Goal: Task Accomplishment & Management: Manage account settings

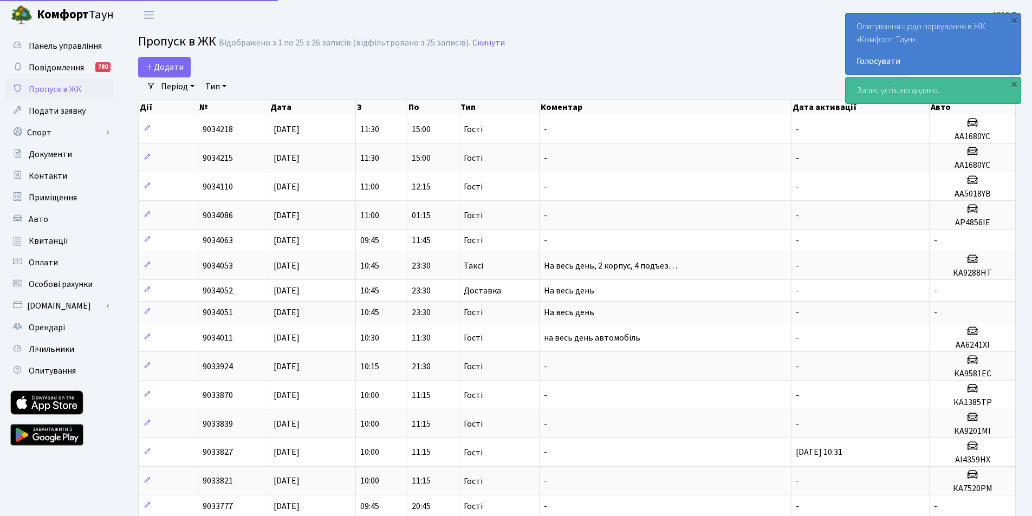
select select "25"
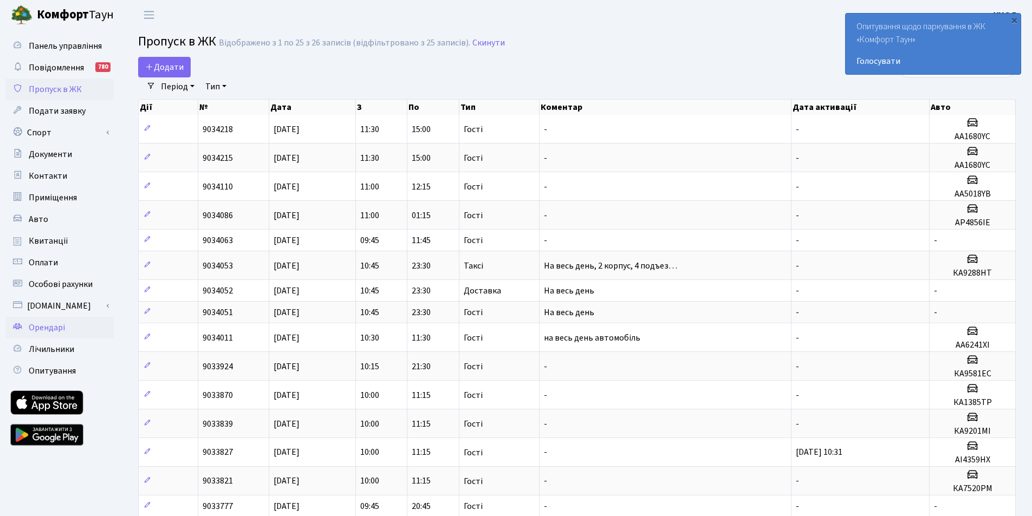
click at [51, 321] on link "Орендарі" at bounding box center [59, 328] width 108 height 22
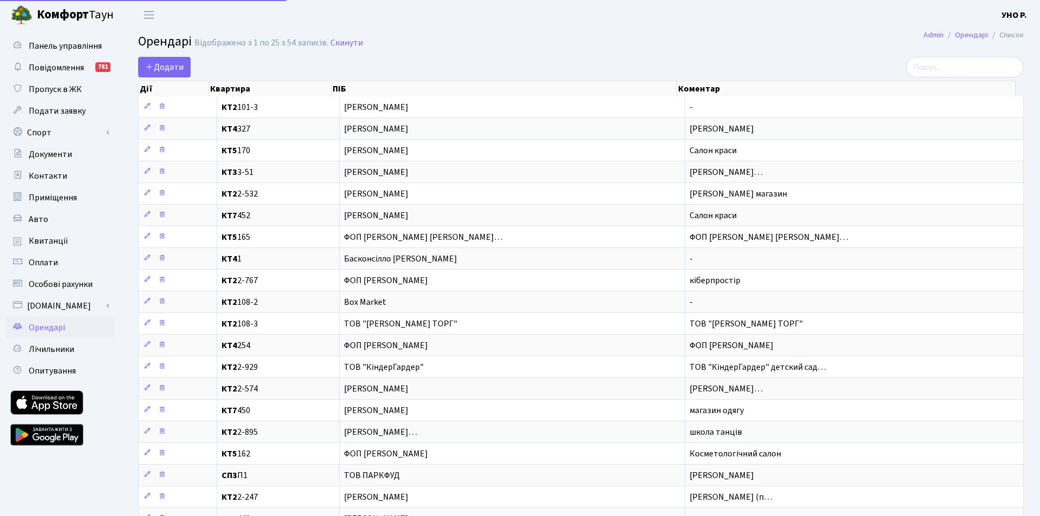
select select "25"
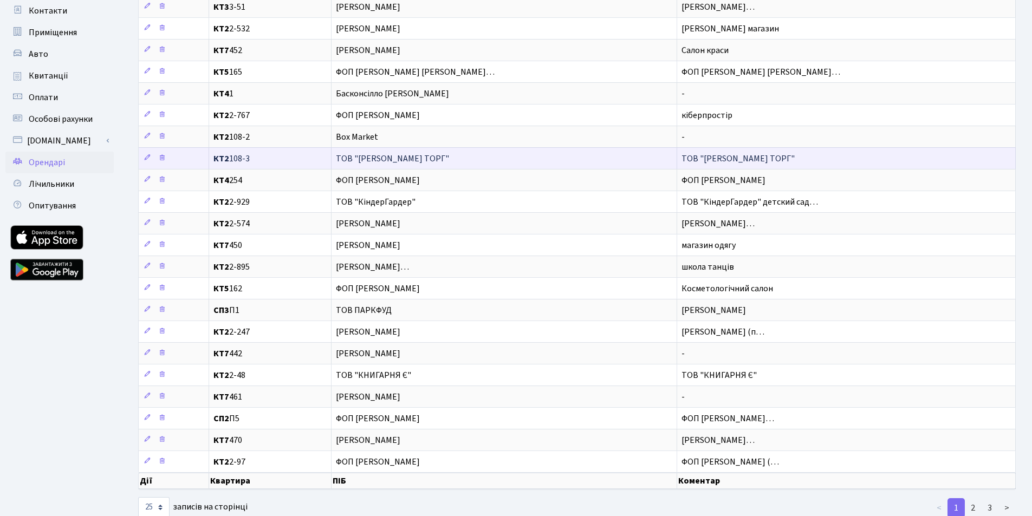
scroll to position [195, 0]
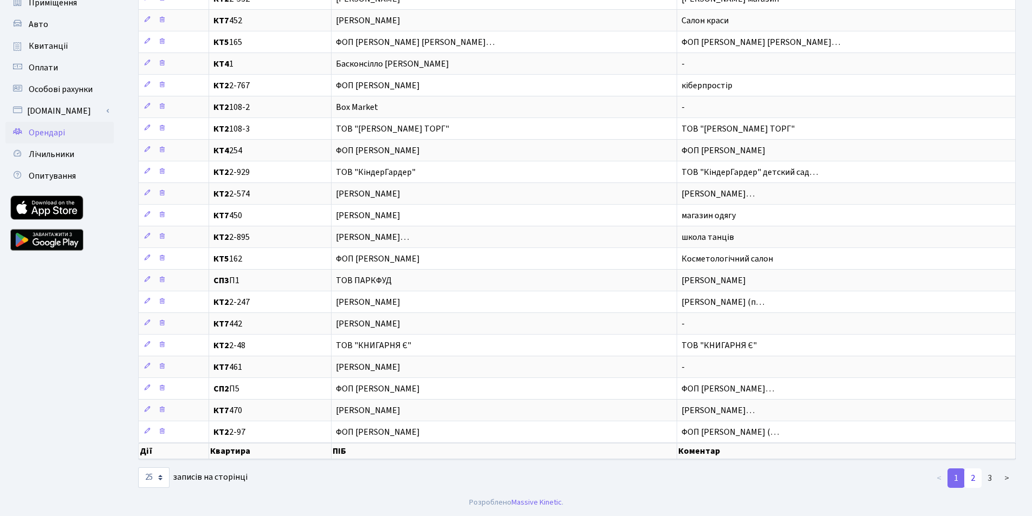
click at [975, 479] on link "2" at bounding box center [972, 477] width 17 height 19
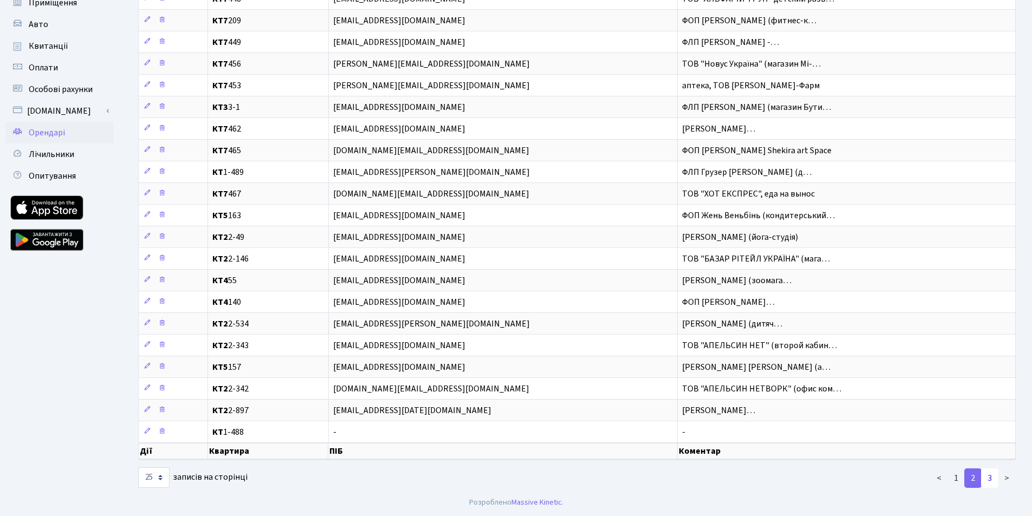
click at [987, 475] on link "3" at bounding box center [989, 477] width 17 height 19
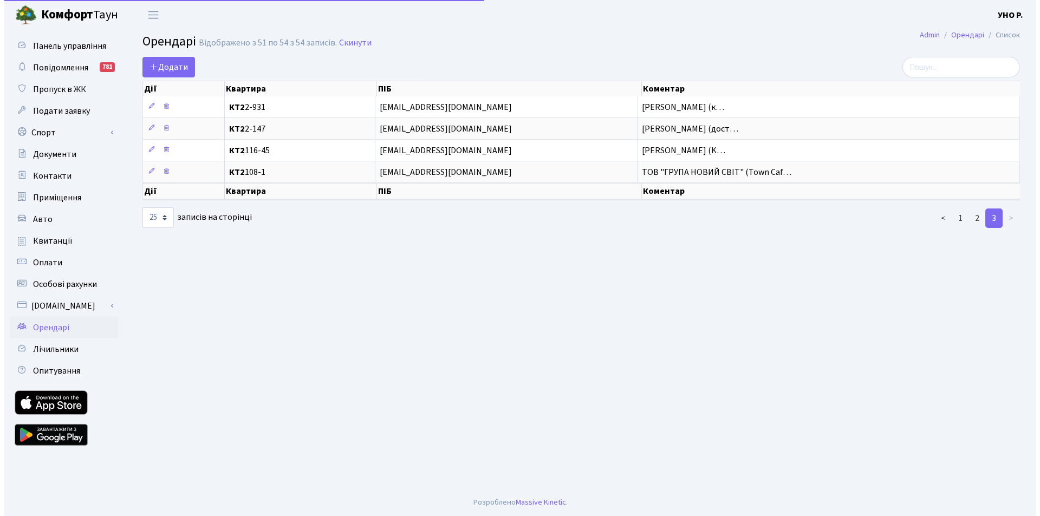
scroll to position [0, 0]
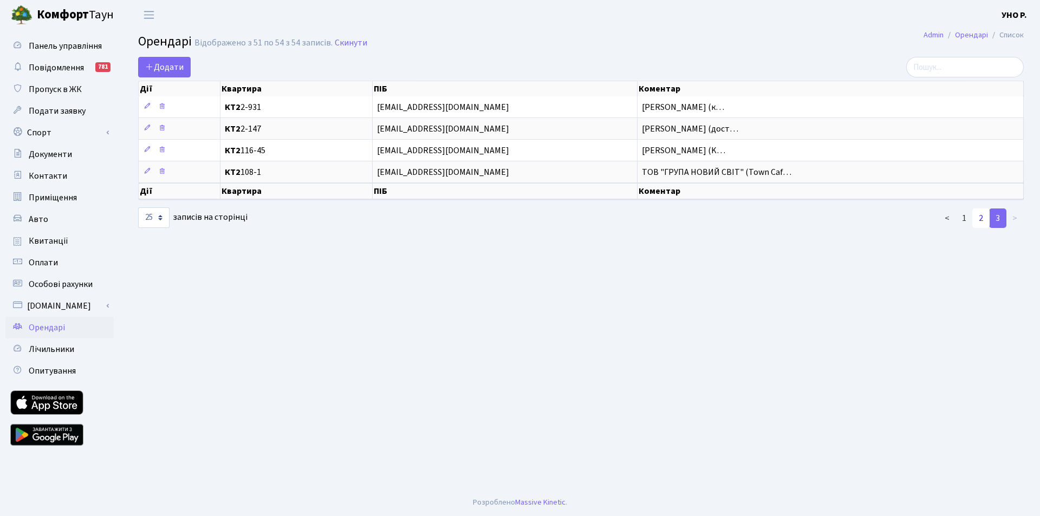
click at [982, 218] on link "2" at bounding box center [980, 217] width 17 height 19
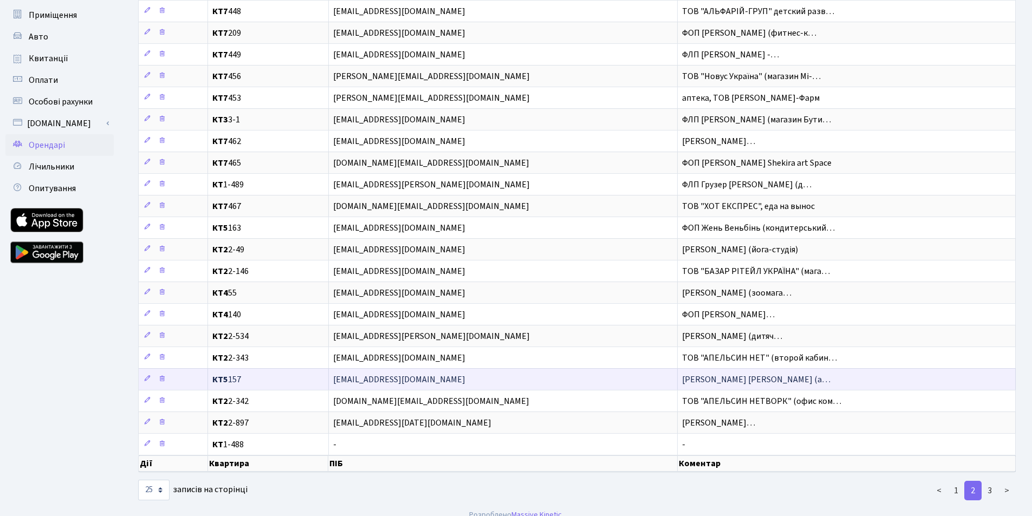
scroll to position [195, 0]
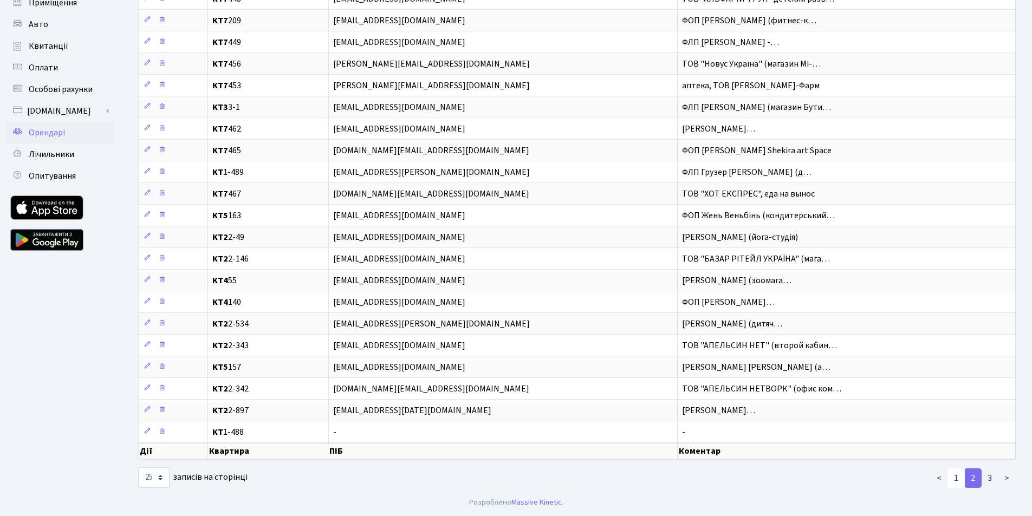
click at [951, 478] on link "1" at bounding box center [955, 477] width 17 height 19
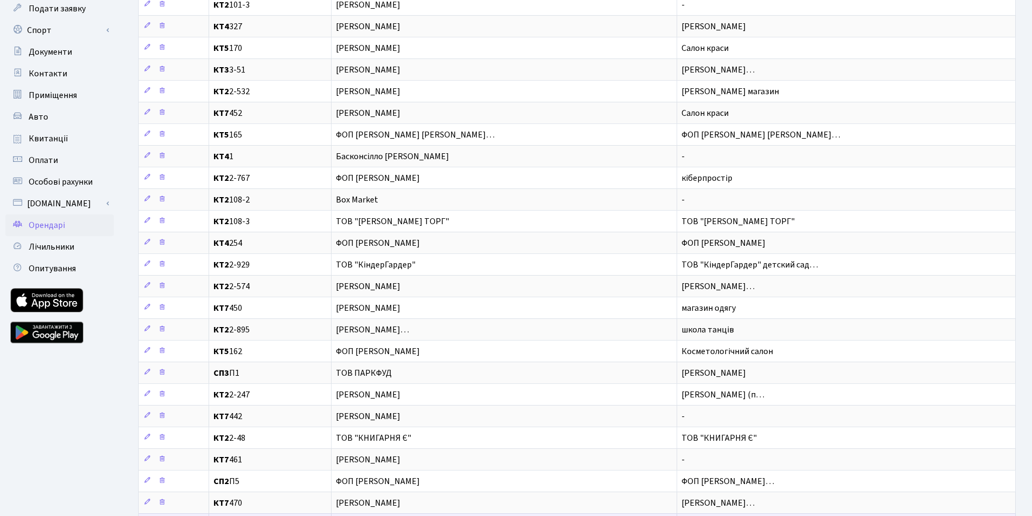
scroll to position [87, 0]
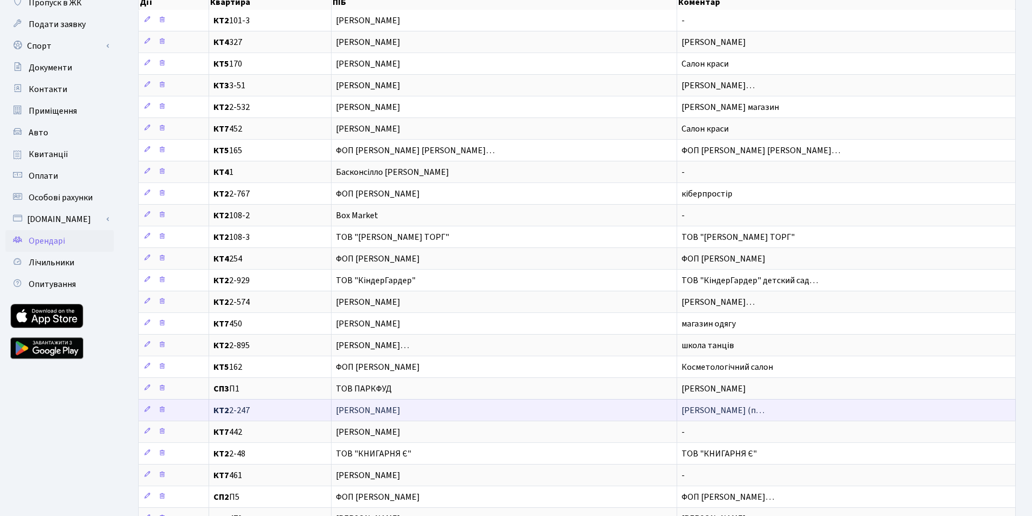
click at [347, 413] on span "ФОП Омельчук Ганна Михайлівна" at bounding box center [504, 410] width 336 height 9
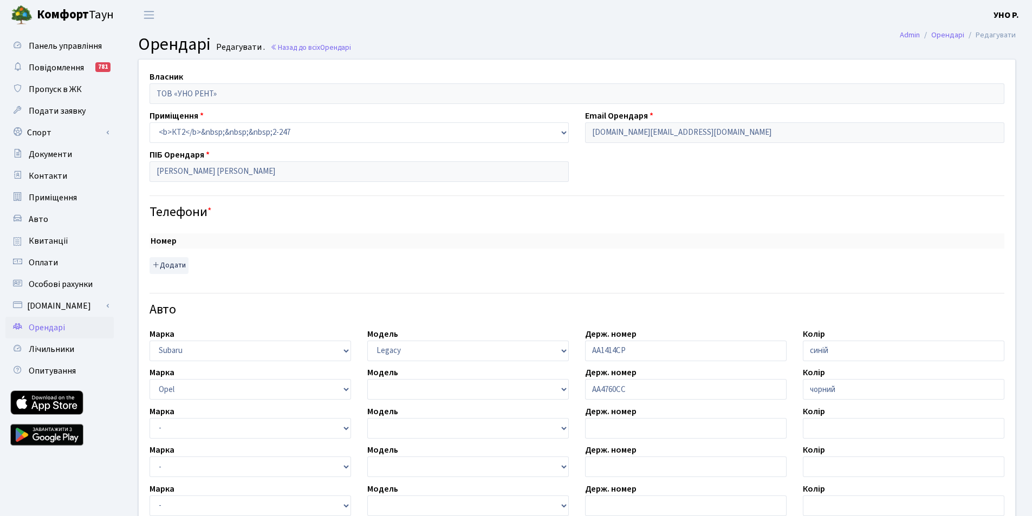
select select "2171"
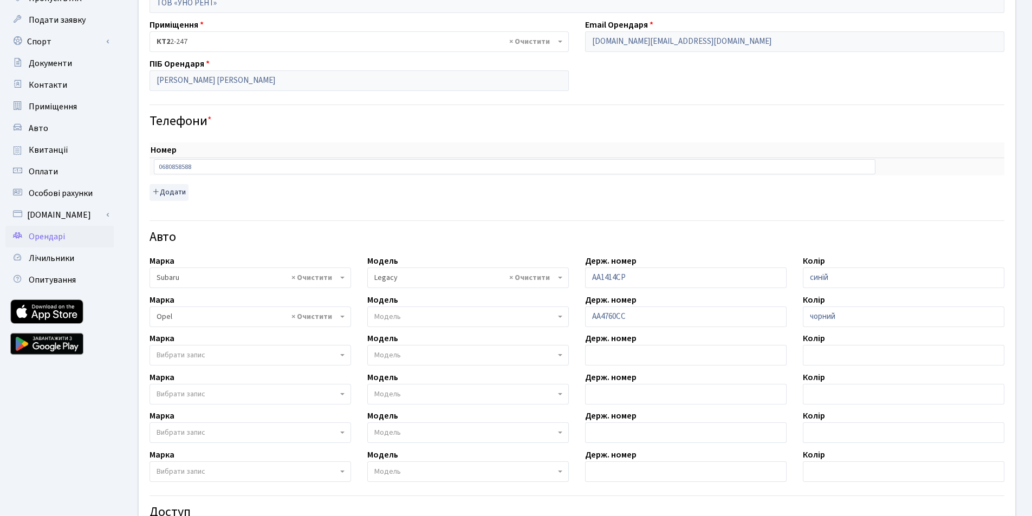
scroll to position [108, 0]
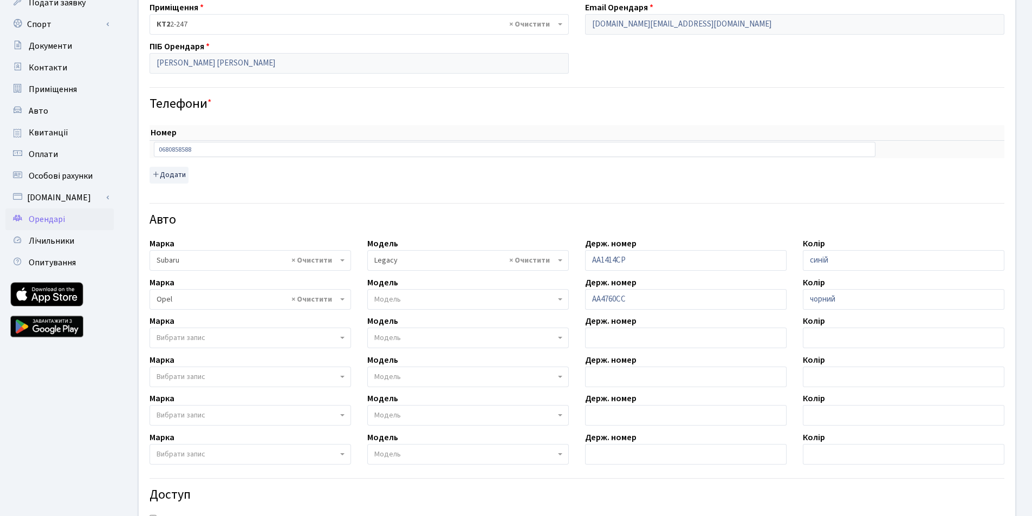
click at [166, 335] on span "Вибрати запис" at bounding box center [180, 337] width 49 height 11
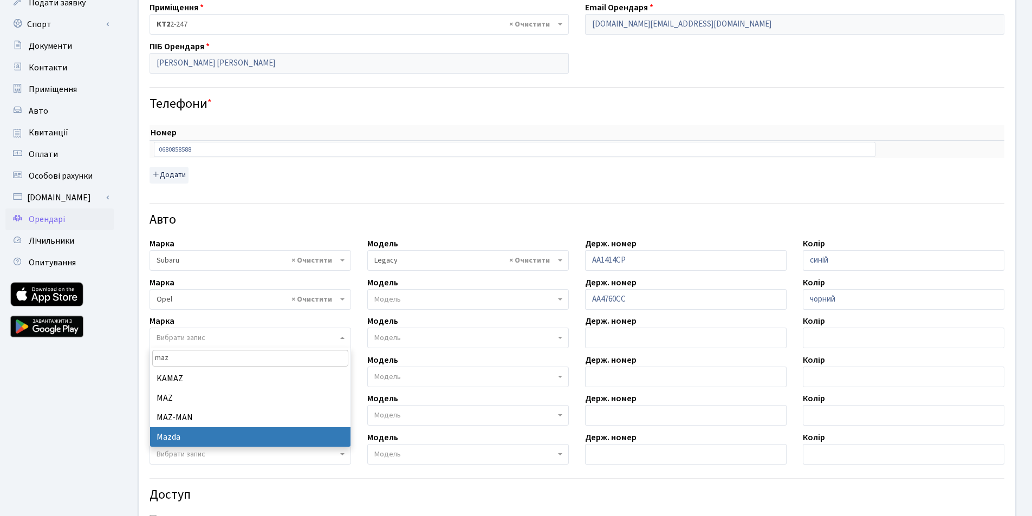
type input "maz"
select select "87"
select select
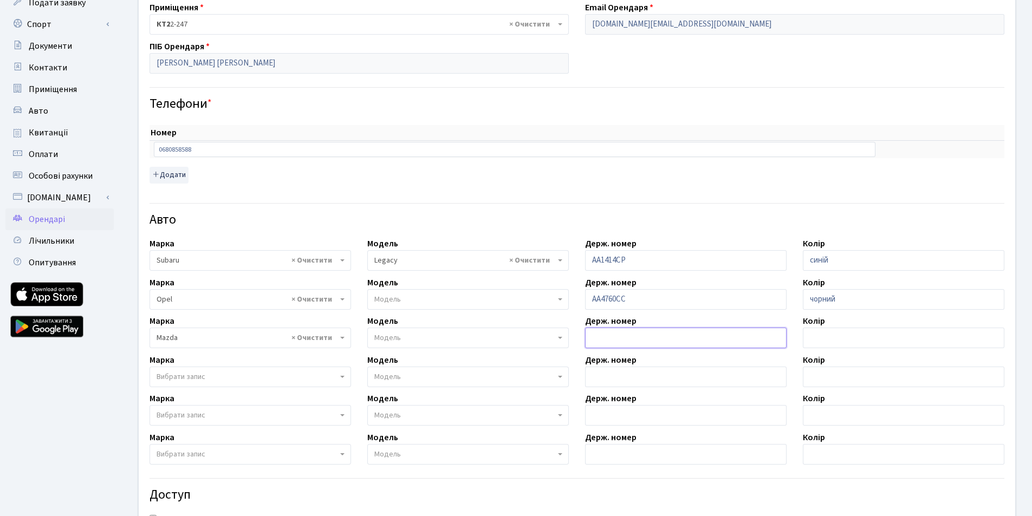
click at [604, 332] on input "text" at bounding box center [685, 338] width 201 height 21
click at [606, 337] on input "AA624XI" at bounding box center [685, 338] width 201 height 21
click at [612, 338] on input "AA624XI" at bounding box center [685, 338] width 201 height 21
type input "AA6241XI"
click at [827, 339] on input "text" at bounding box center [903, 338] width 201 height 21
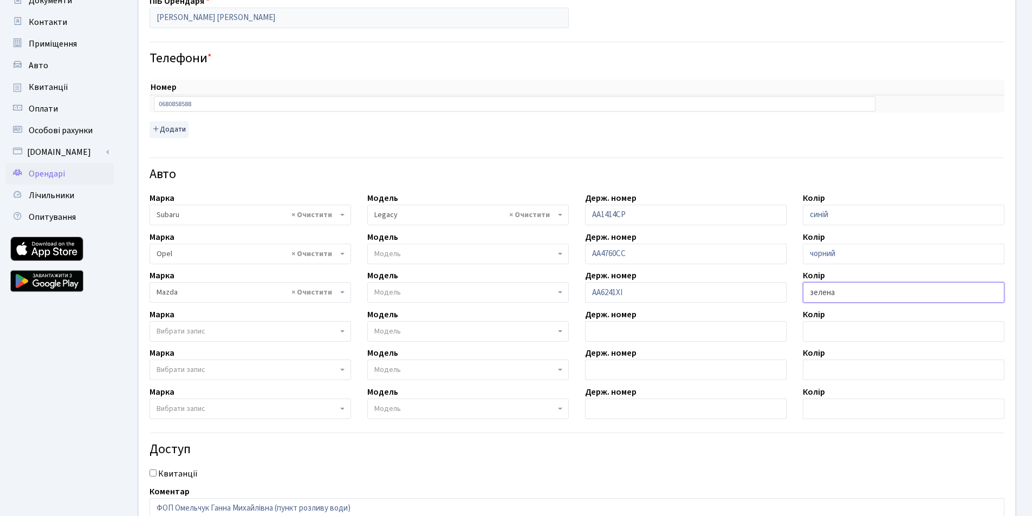
scroll to position [217, 0]
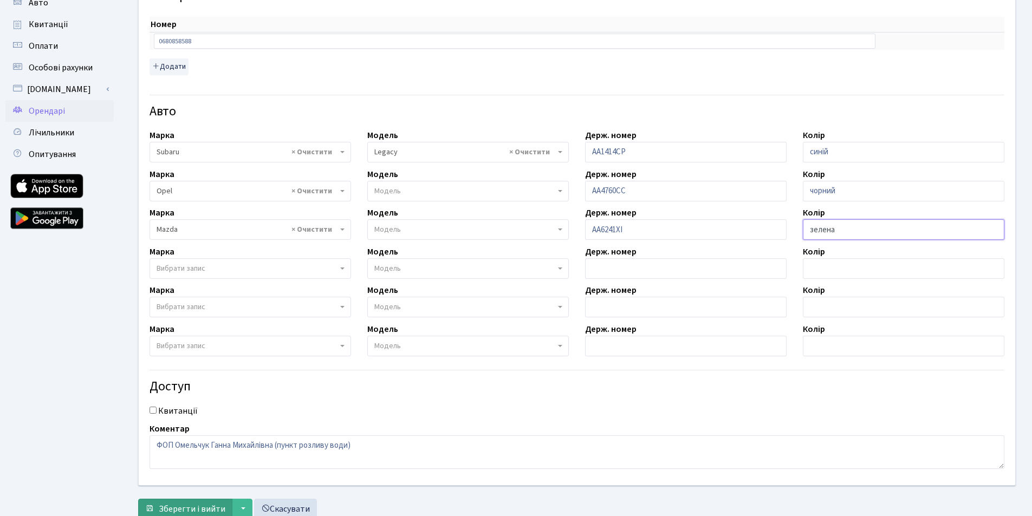
type input "зелена"
click at [198, 505] on span "Зберегти і вийти" at bounding box center [192, 509] width 67 height 12
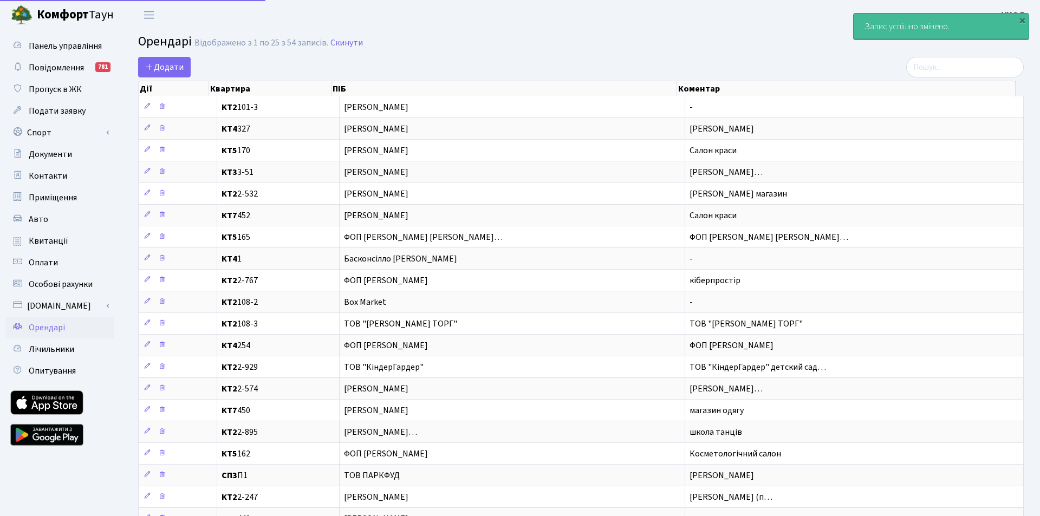
select select "25"
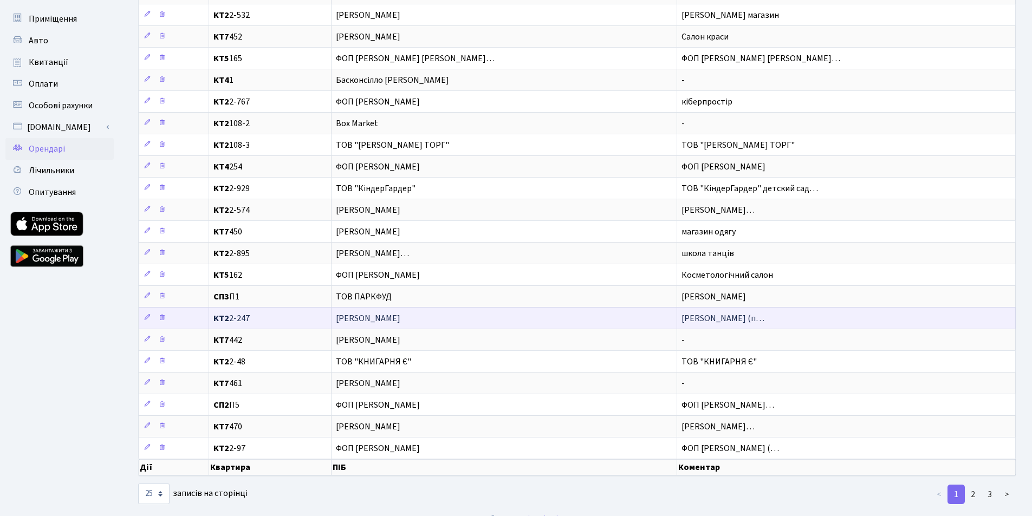
scroll to position [195, 0]
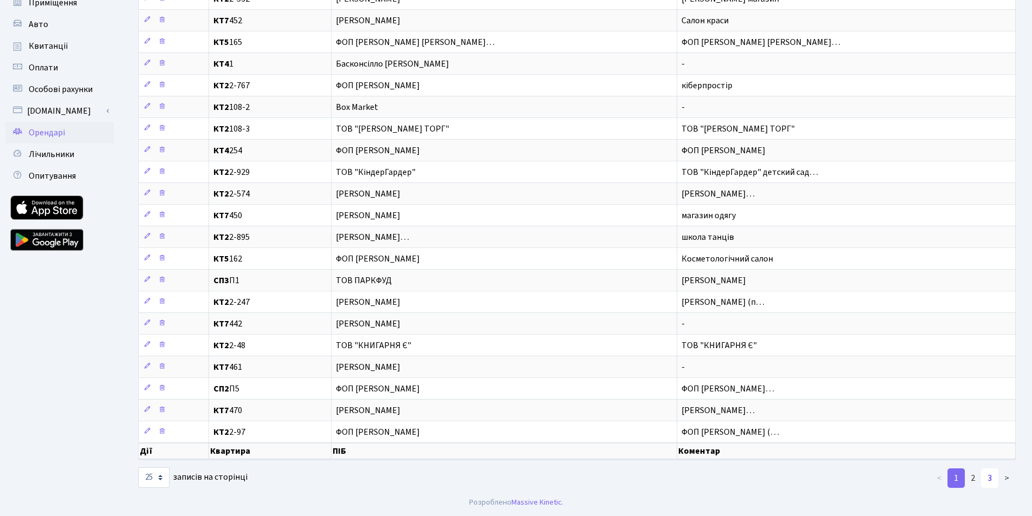
click at [984, 477] on link "3" at bounding box center [989, 477] width 17 height 19
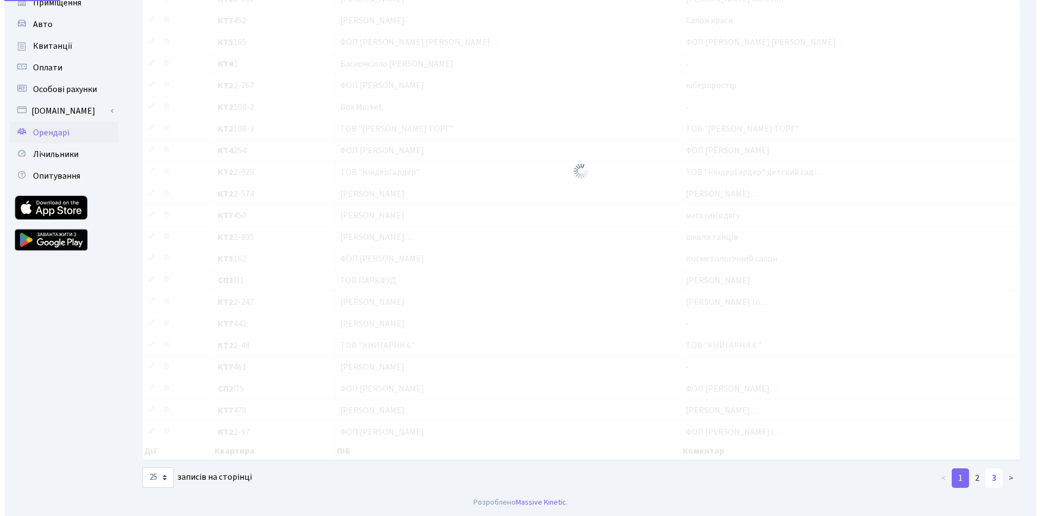
scroll to position [0, 0]
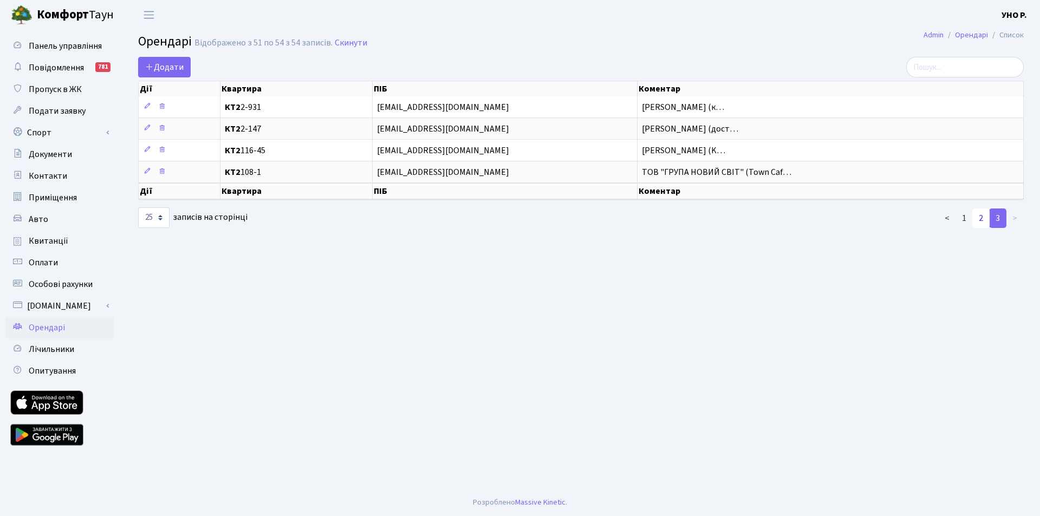
click at [985, 218] on link "2" at bounding box center [980, 217] width 17 height 19
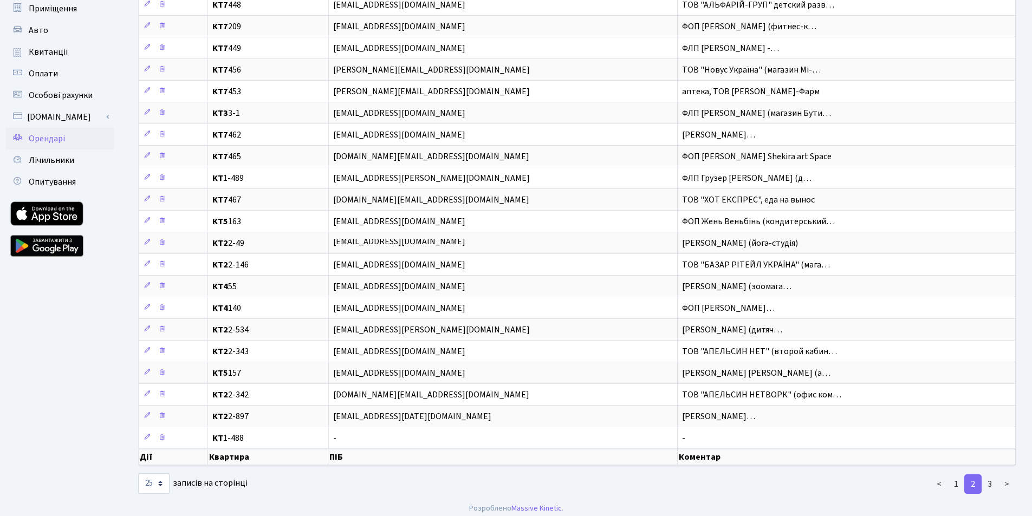
scroll to position [195, 0]
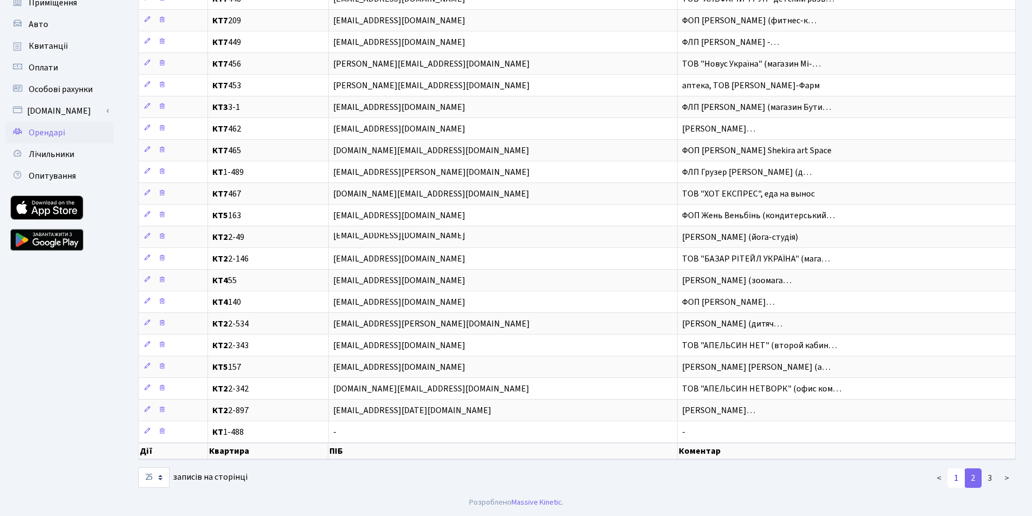
click at [960, 473] on link "1" at bounding box center [955, 477] width 17 height 19
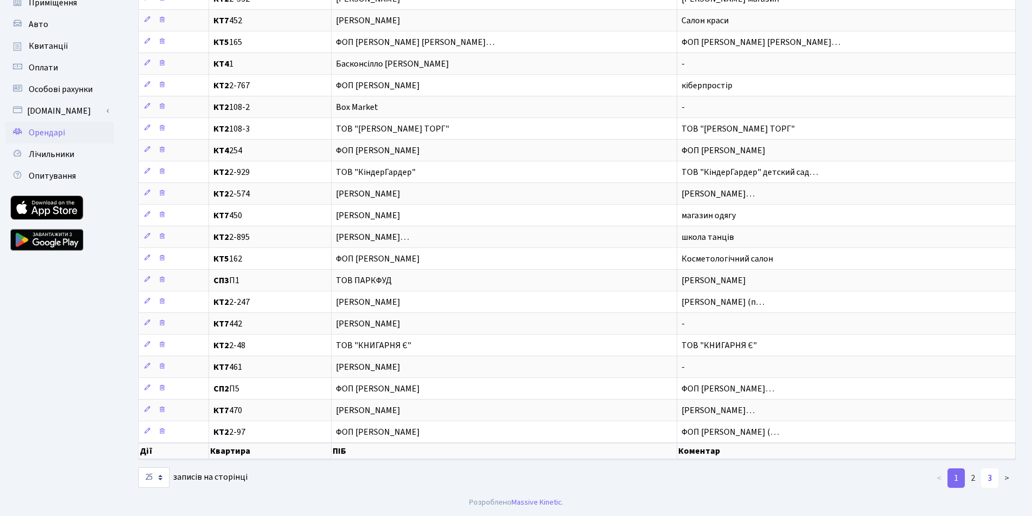
click at [989, 479] on link "3" at bounding box center [989, 477] width 17 height 19
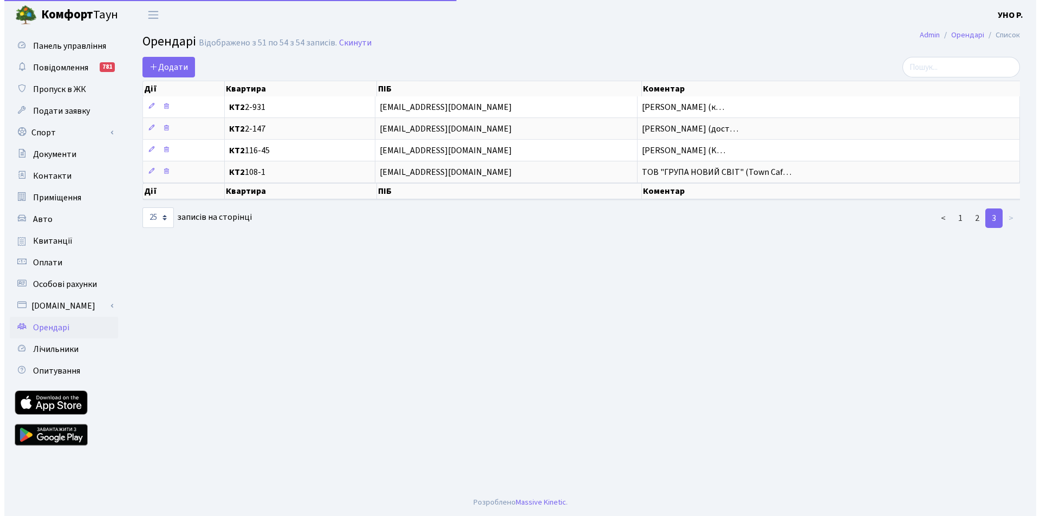
scroll to position [0, 0]
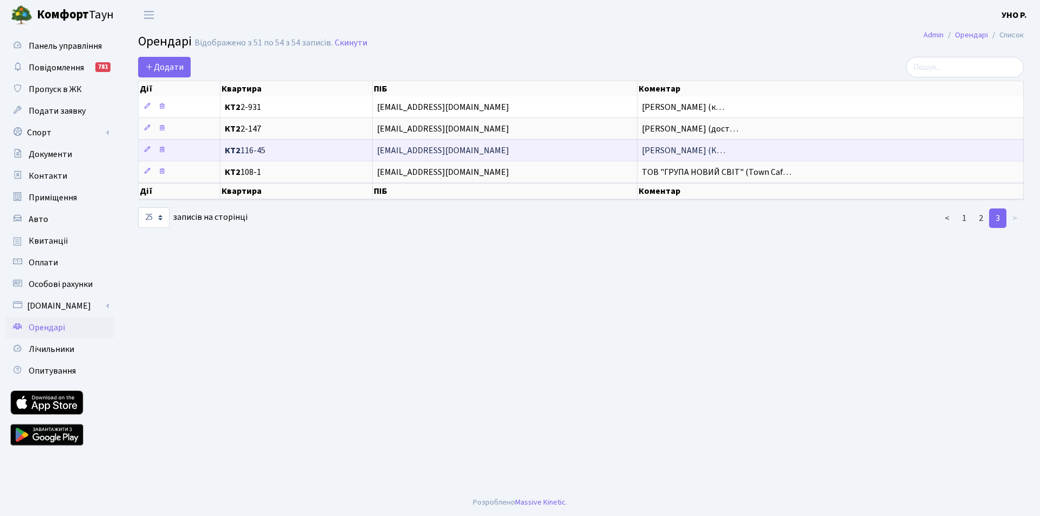
click at [689, 145] on span "ФОП Бондар Дмитро Валерійович (K…" at bounding box center [683, 151] width 83 height 12
click at [669, 150] on span "ФОП Бондар Дмитро Валерійович (K…" at bounding box center [683, 151] width 83 height 12
click at [249, 148] on span "КТ2 116-45" at bounding box center [296, 150] width 143 height 9
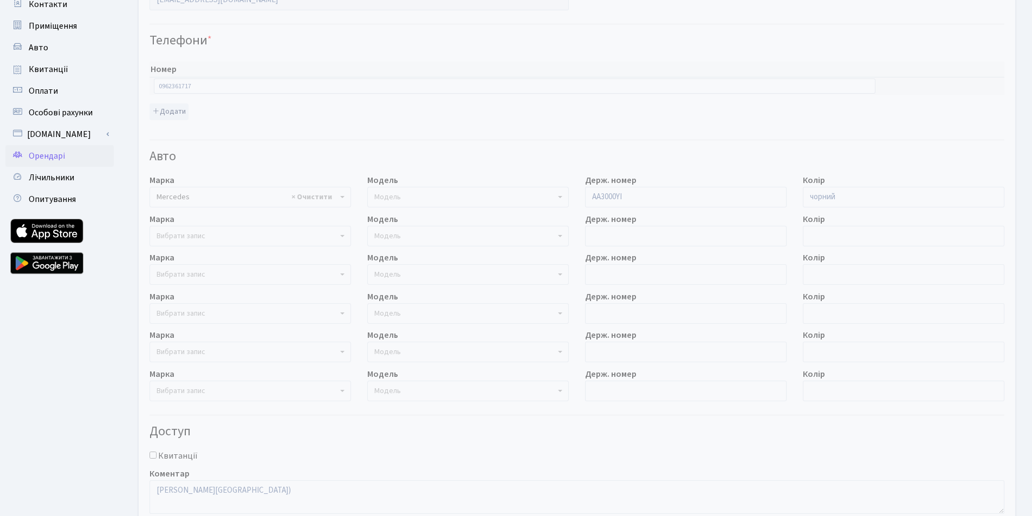
scroll to position [217, 0]
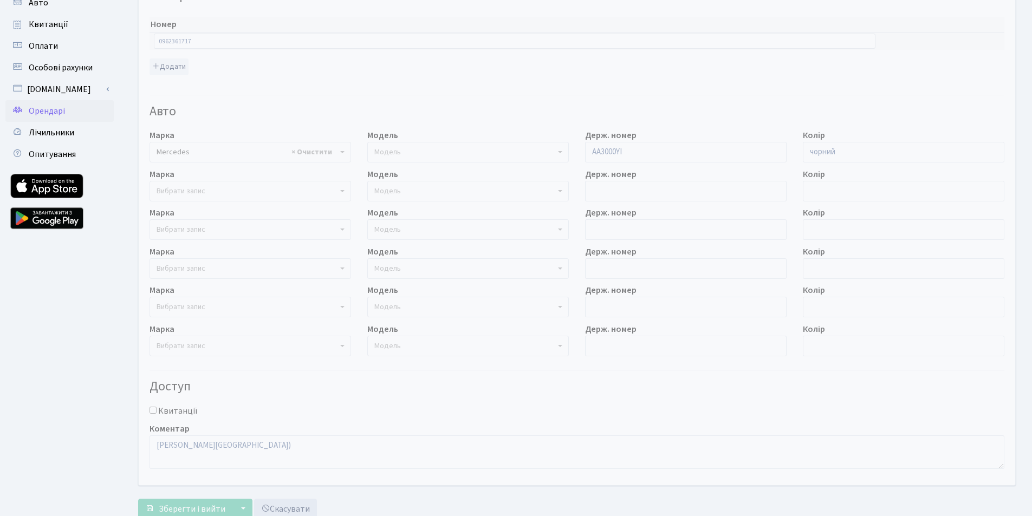
click at [179, 192] on span "Вибрати запис" at bounding box center [180, 191] width 49 height 11
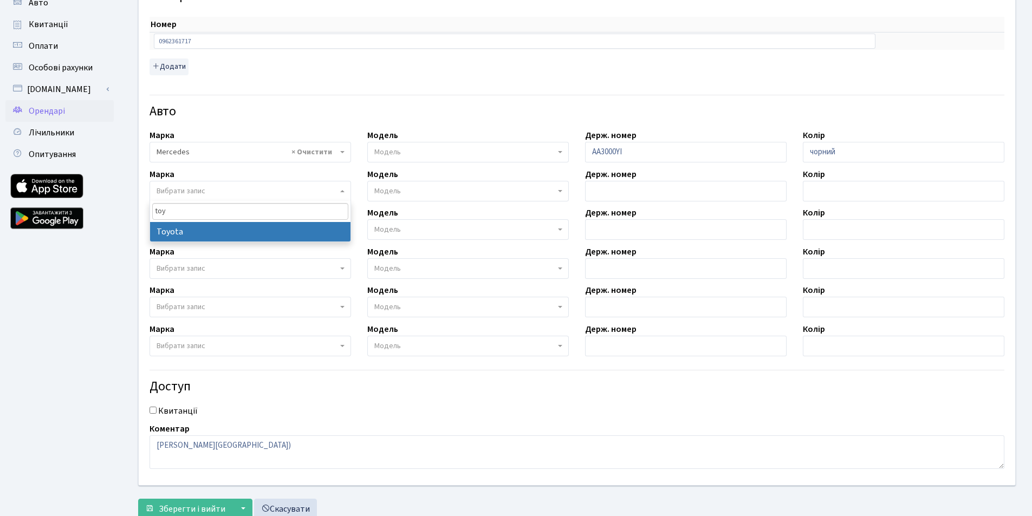
type input "toy"
select select "130"
select select
click at [396, 194] on span "Модель" at bounding box center [387, 191] width 27 height 11
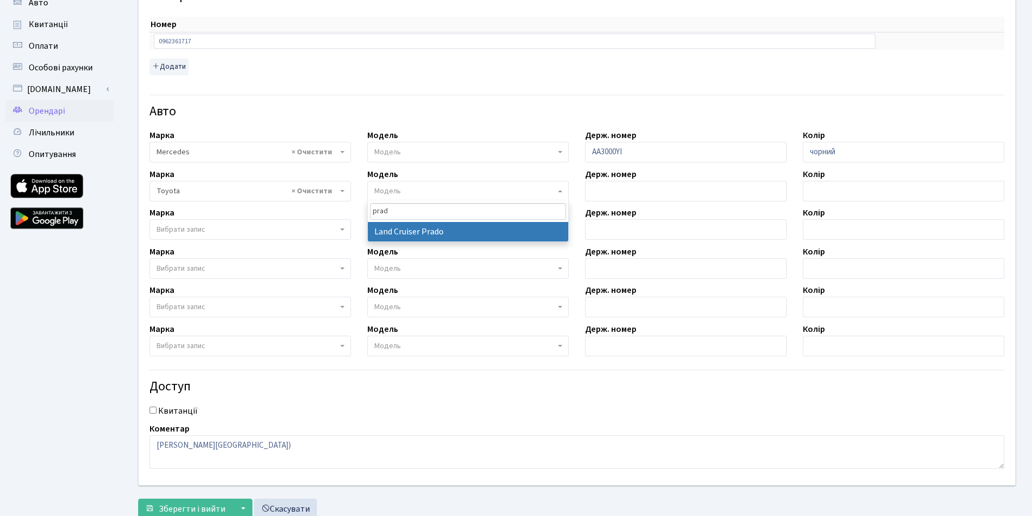
type input "prad"
select select "2347"
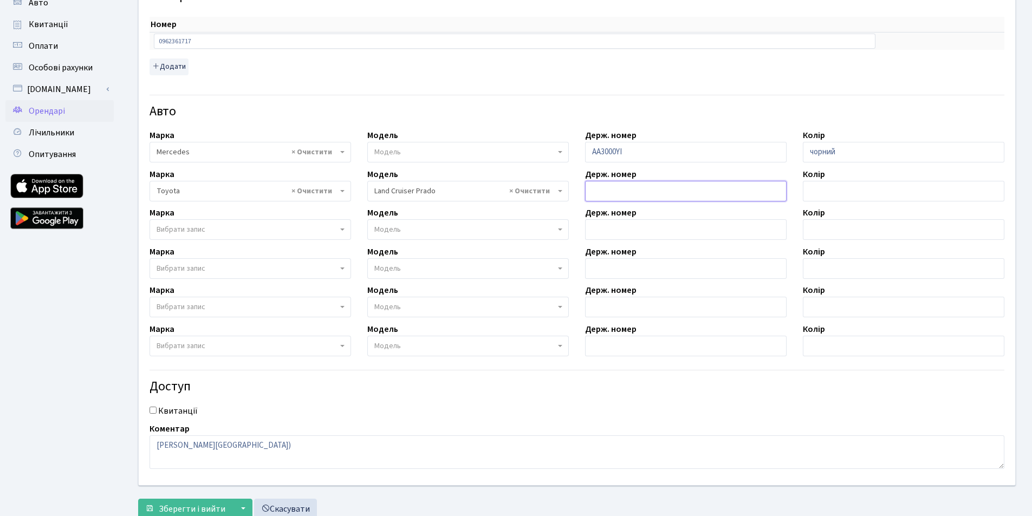
click at [587, 192] on input "text" at bounding box center [685, 191] width 201 height 21
type input "KA4330IO"
click at [830, 187] on input "text" at bounding box center [903, 191] width 201 height 21
type input "чорний"
click at [177, 226] on span "Вибрати запис" at bounding box center [180, 229] width 49 height 11
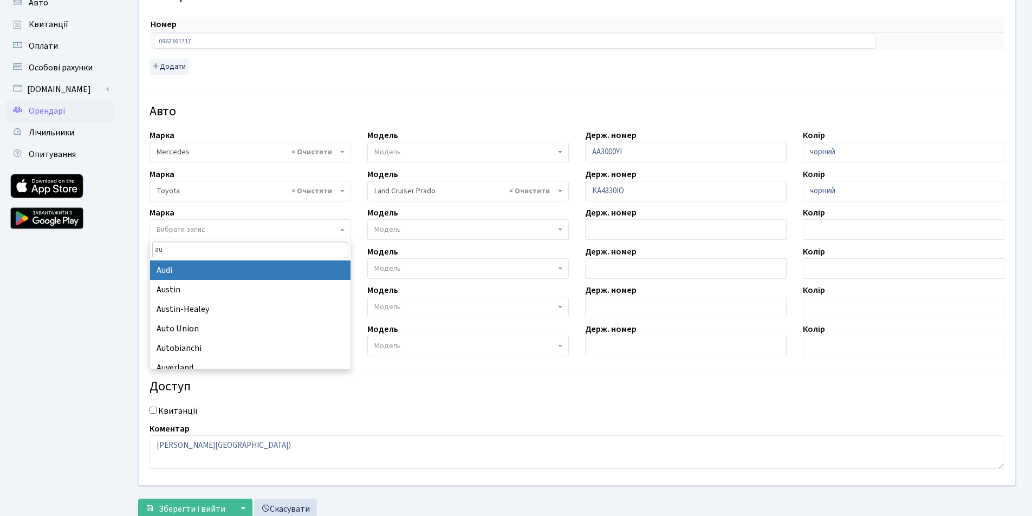
type input "au"
select select "13"
select select
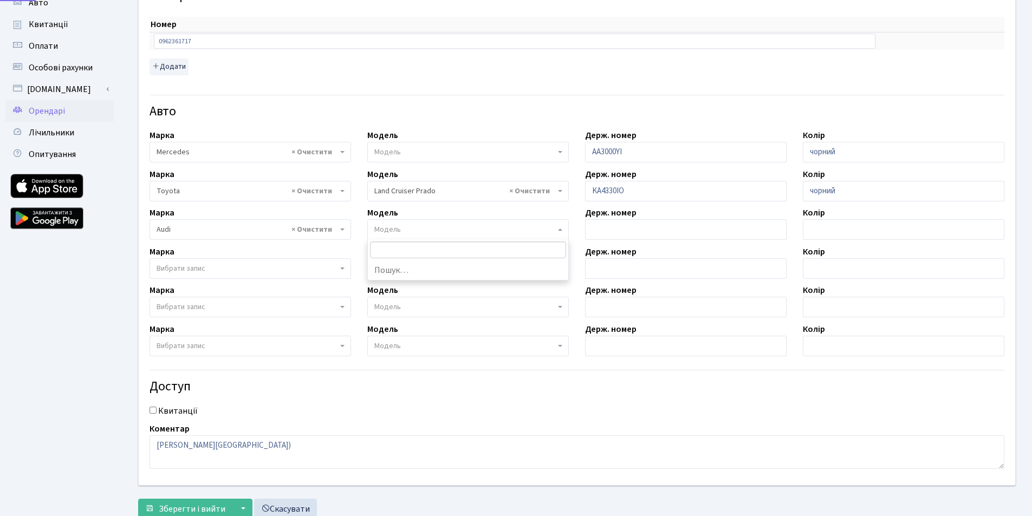
click at [394, 238] on span "Модель" at bounding box center [467, 229] width 201 height 21
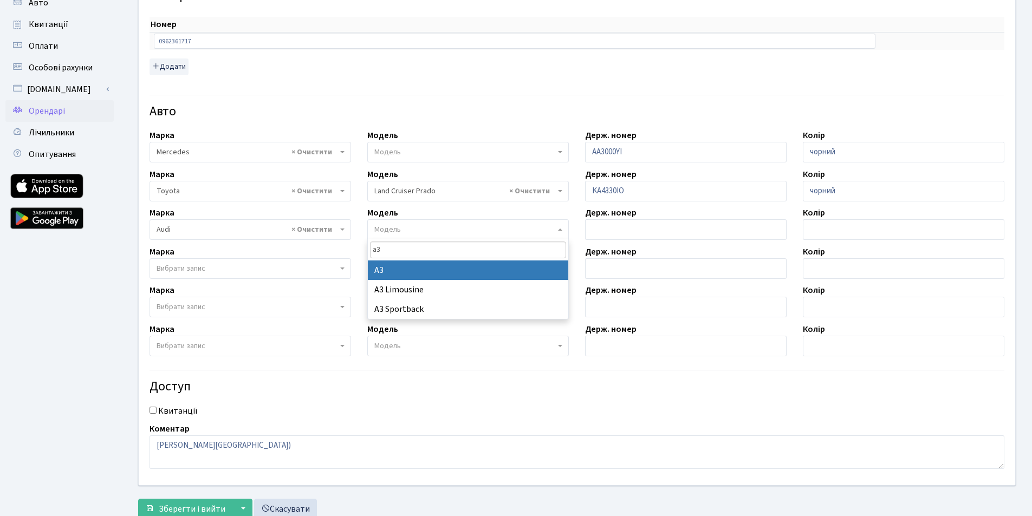
type input "a3"
select select "152"
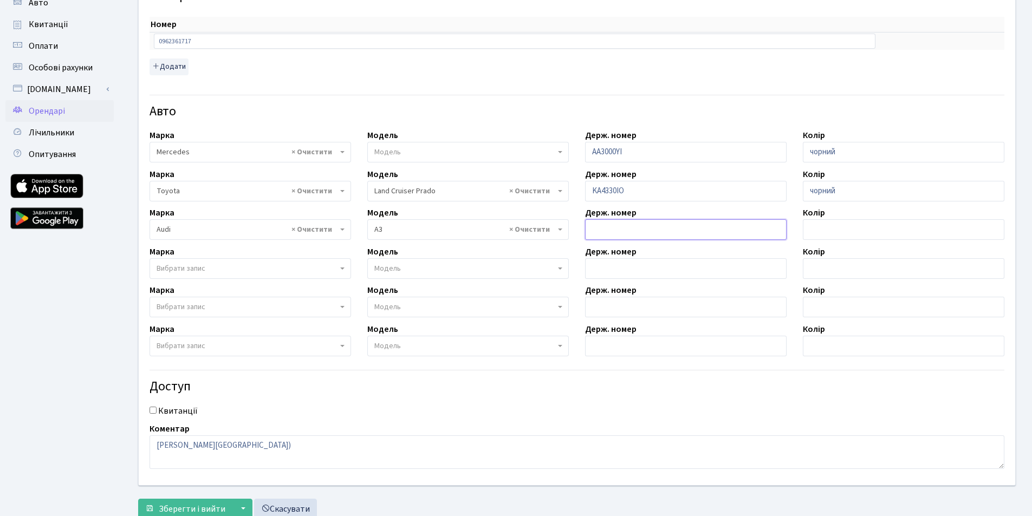
click at [628, 229] on input "text" at bounding box center [685, 229] width 201 height 21
type input "KA4330IK"
click at [849, 229] on input "text" at bounding box center [903, 229] width 201 height 21
type input "біла"
click at [448, 418] on div "Власник ТОВ «УНО РЕНТ» Приміщення - <b>КТ2</b>&nbsp;&nbsp;&nbsp;2-48 <b>КТ2</b>…" at bounding box center [577, 164] width 892 height 642
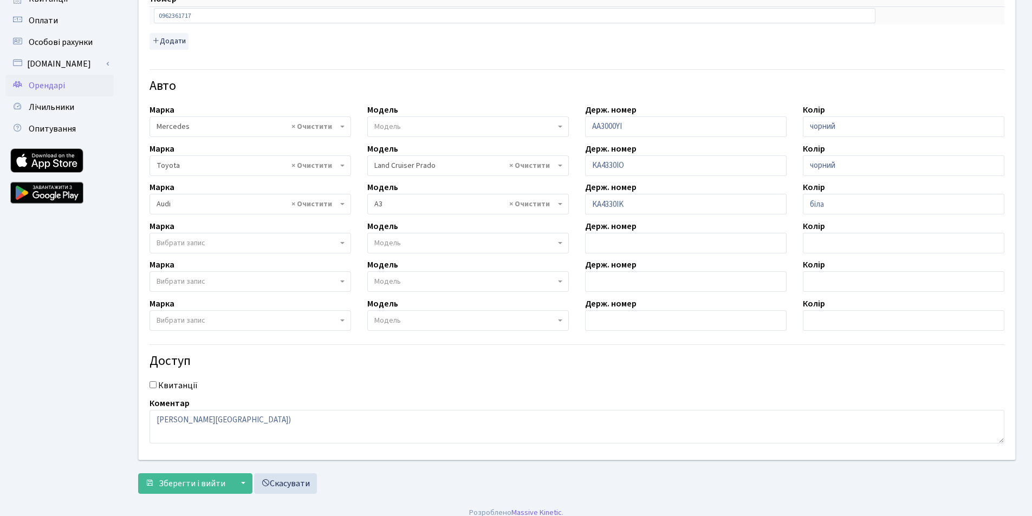
scroll to position [252, 0]
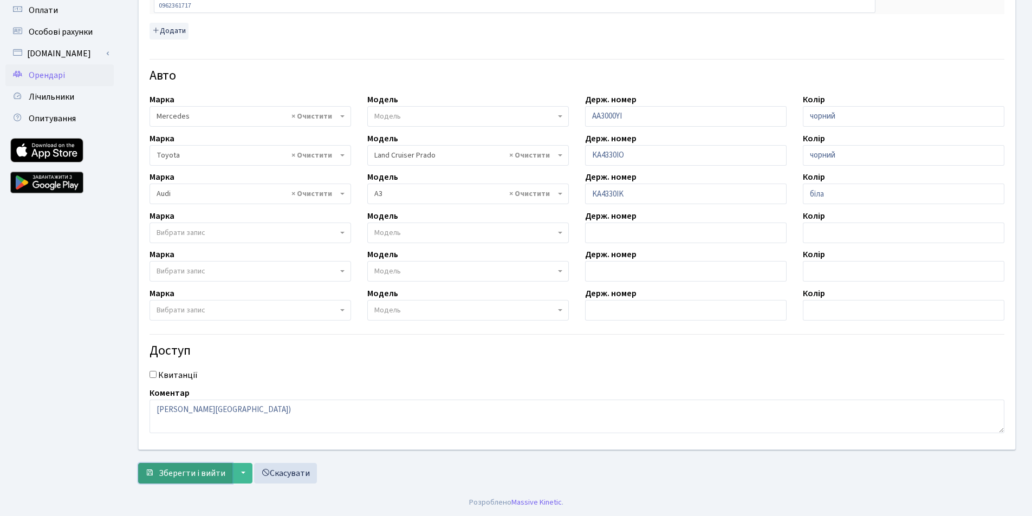
click at [210, 474] on span "Зберегти і вийти" at bounding box center [192, 473] width 67 height 12
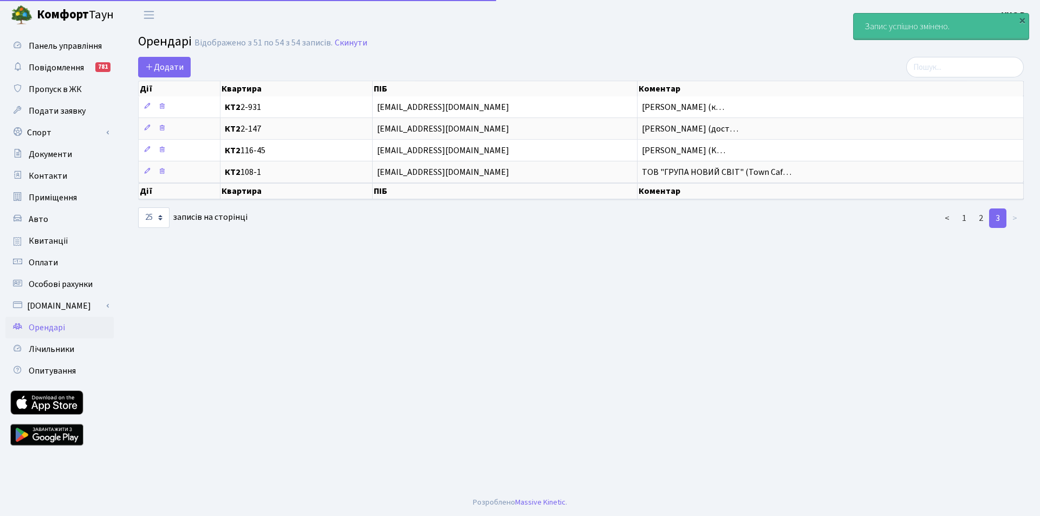
select select "25"
